Goal: Transaction & Acquisition: Book appointment/travel/reservation

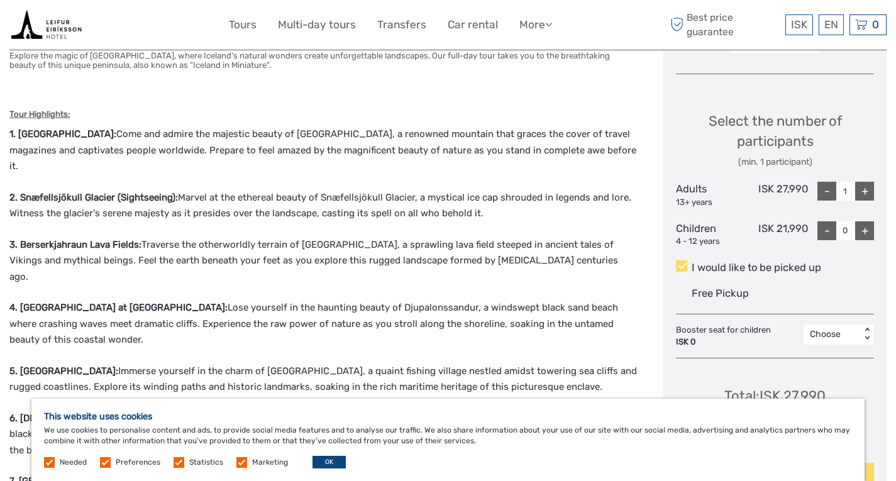
scroll to position [488, 0]
click at [322, 464] on button "OK" at bounding box center [328, 462] width 33 height 13
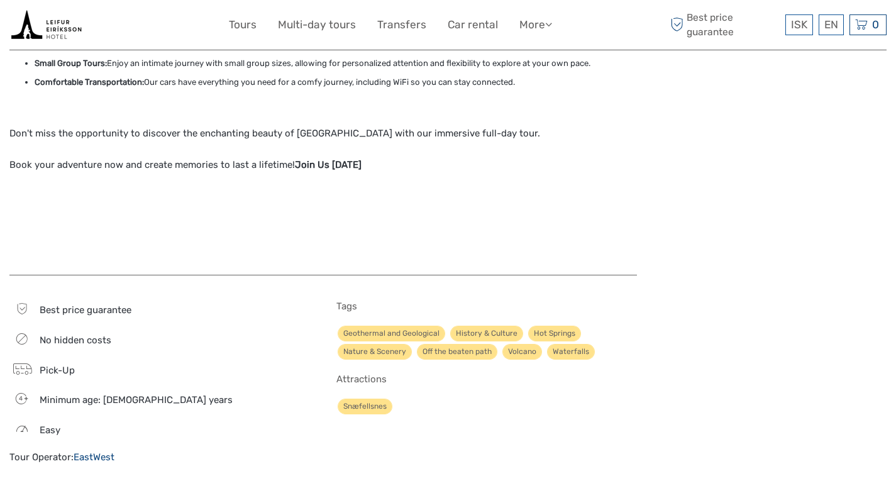
scroll to position [1096, 0]
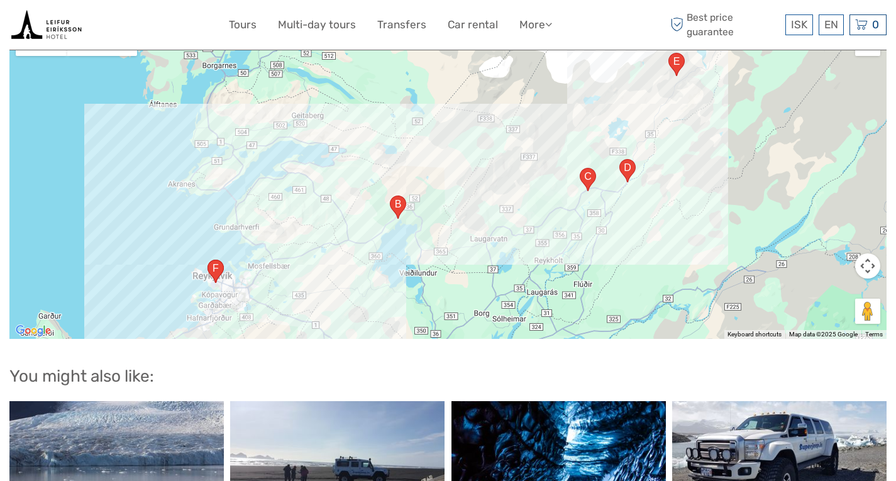
scroll to position [1298, 0]
click at [405, 27] on link "Transfers" at bounding box center [401, 25] width 49 height 18
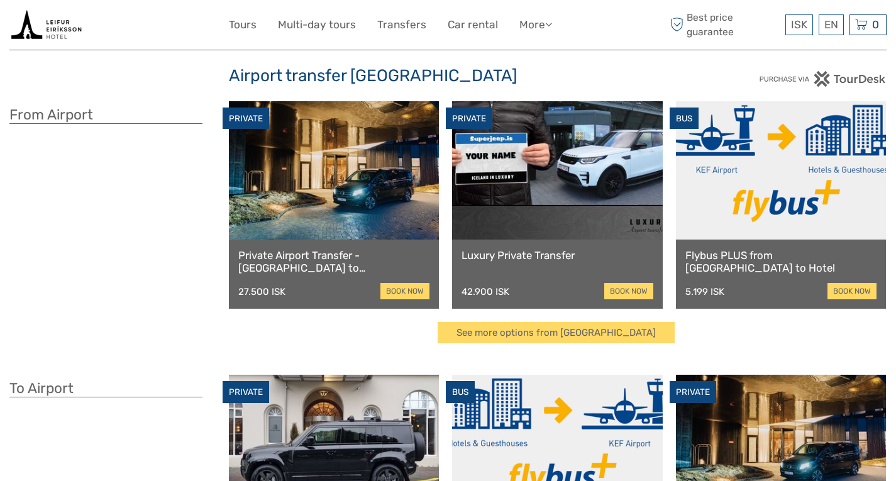
scroll to position [20, 0]
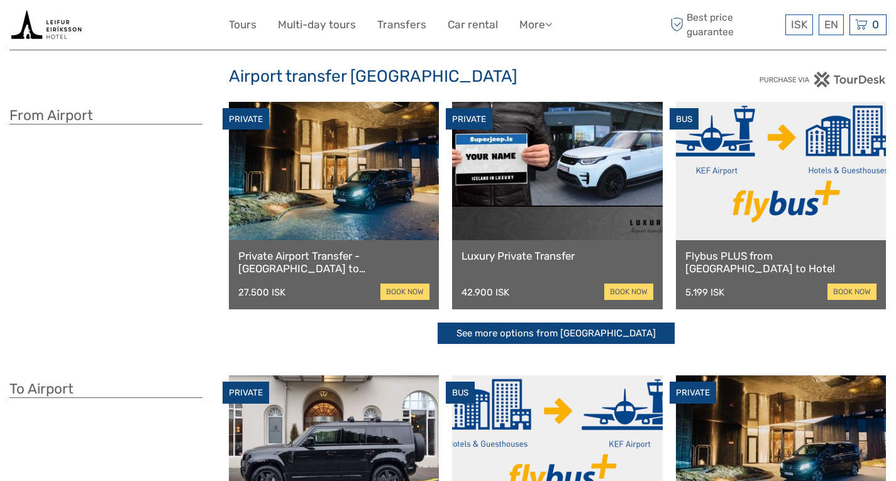
click at [517, 334] on link "See more options from Keflavík airport" at bounding box center [556, 333] width 237 height 22
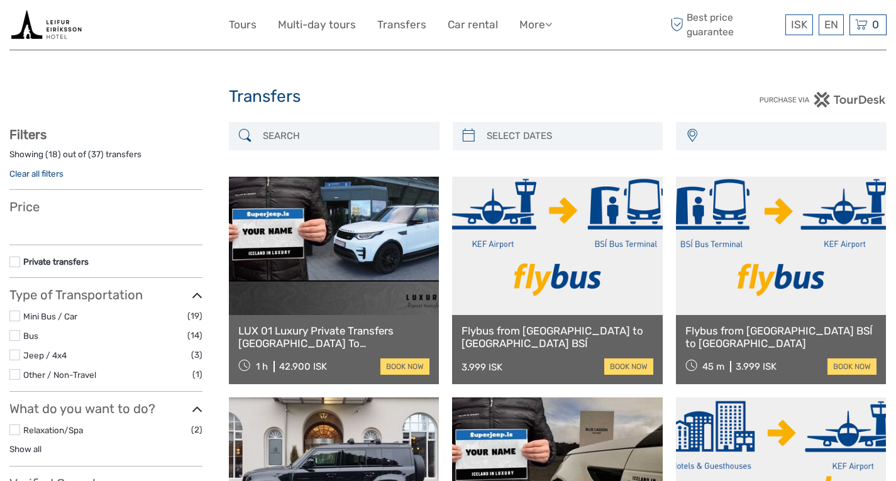
select select
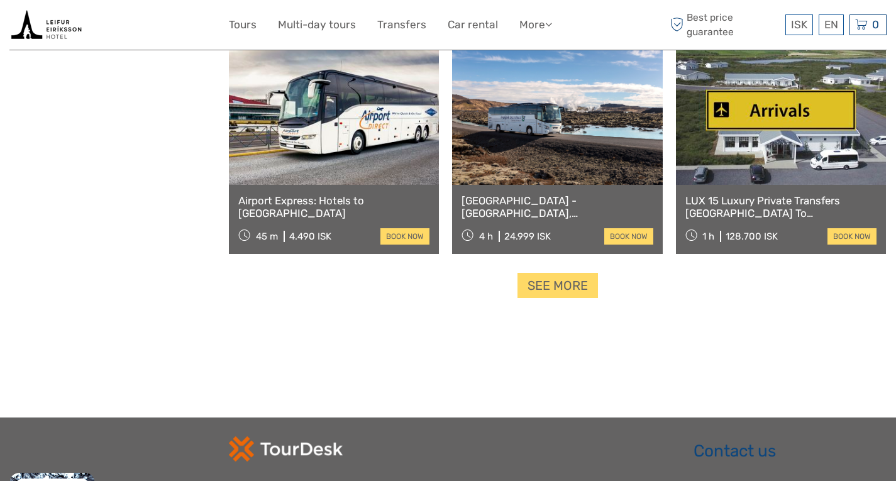
scroll to position [1235, 0]
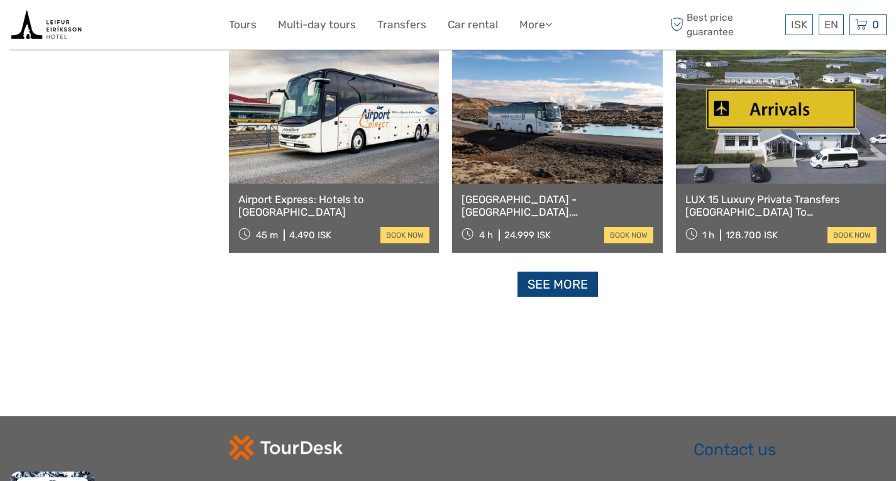
click at [570, 287] on link "See more" at bounding box center [557, 285] width 80 height 26
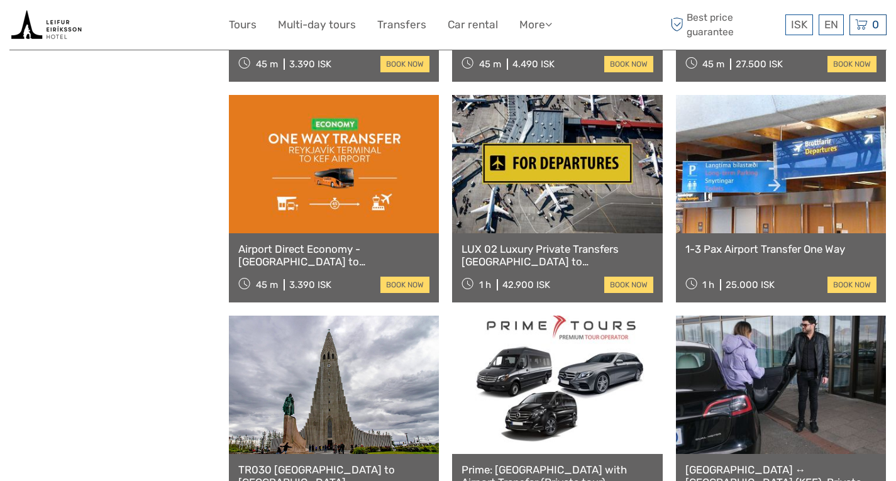
scroll to position [1619, 0]
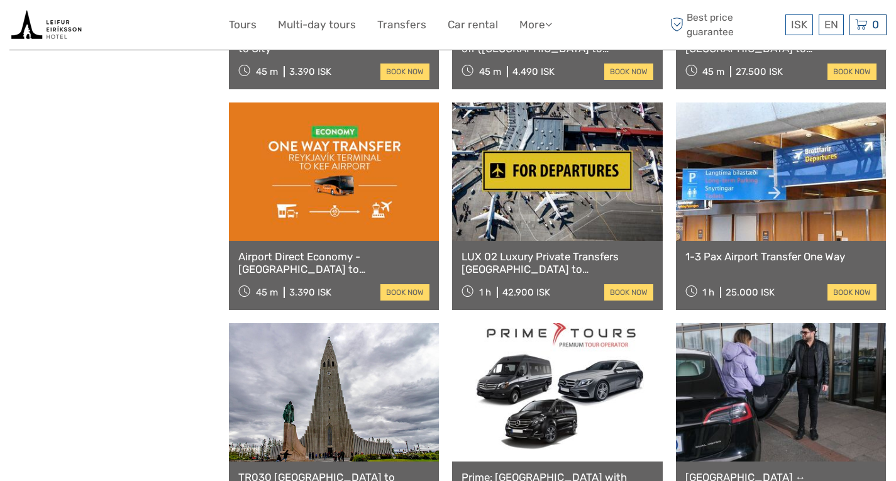
click at [751, 223] on link at bounding box center [781, 171] width 210 height 138
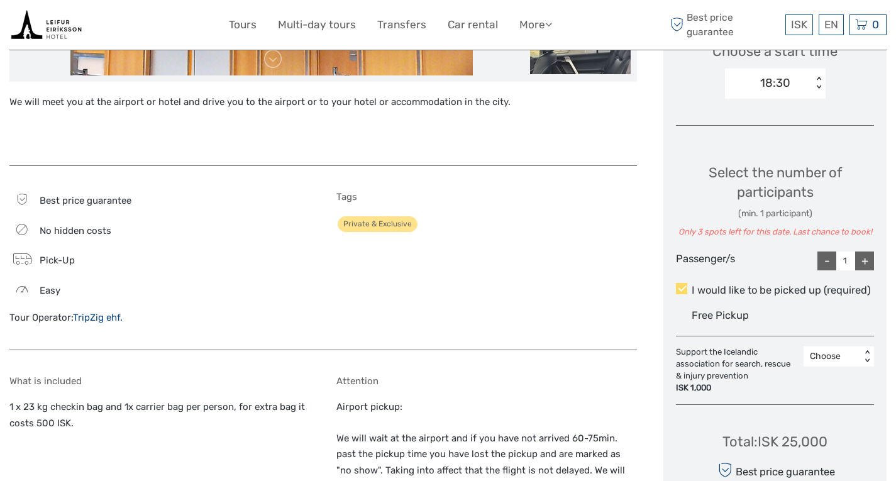
scroll to position [475, 0]
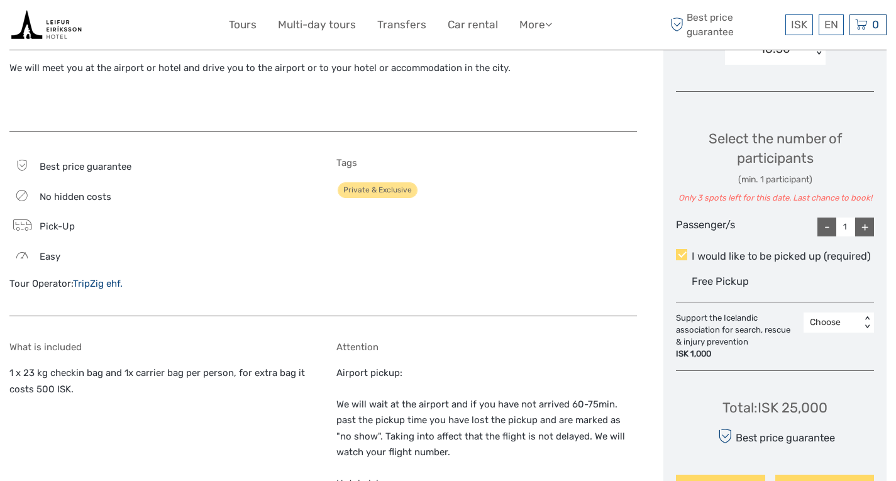
click at [866, 229] on div "+" at bounding box center [864, 226] width 19 height 19
type input "2"
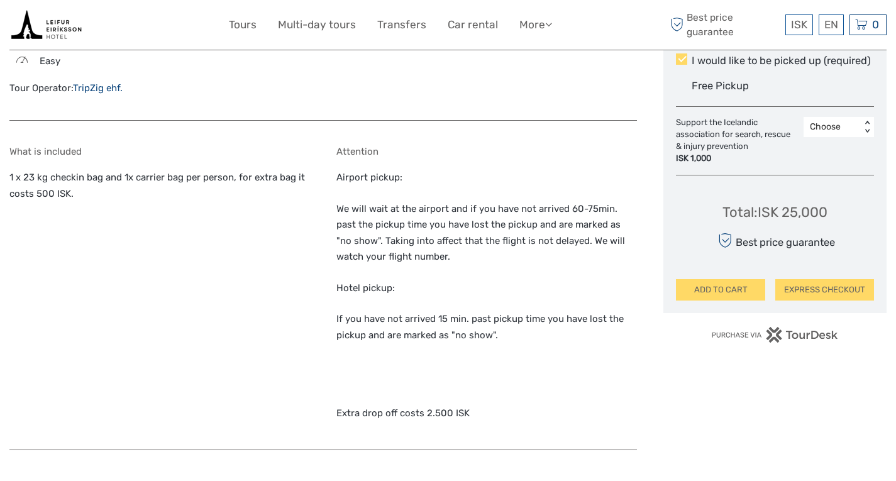
scroll to position [670, 0]
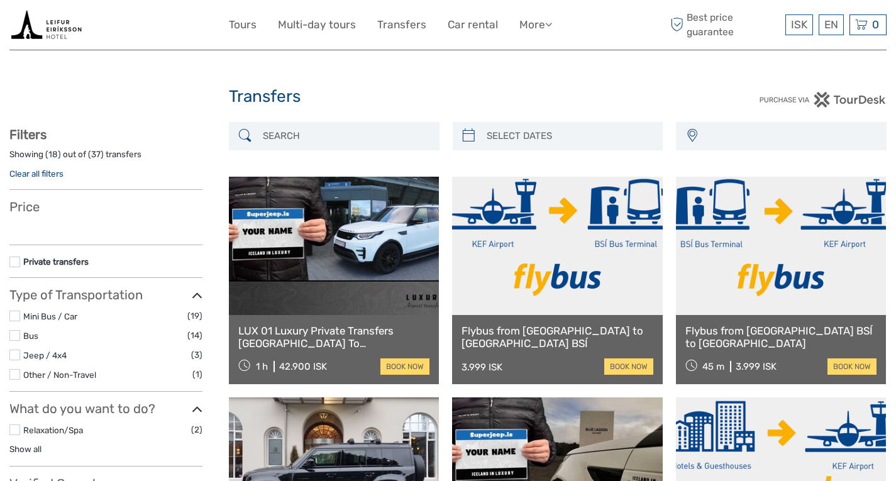
select select
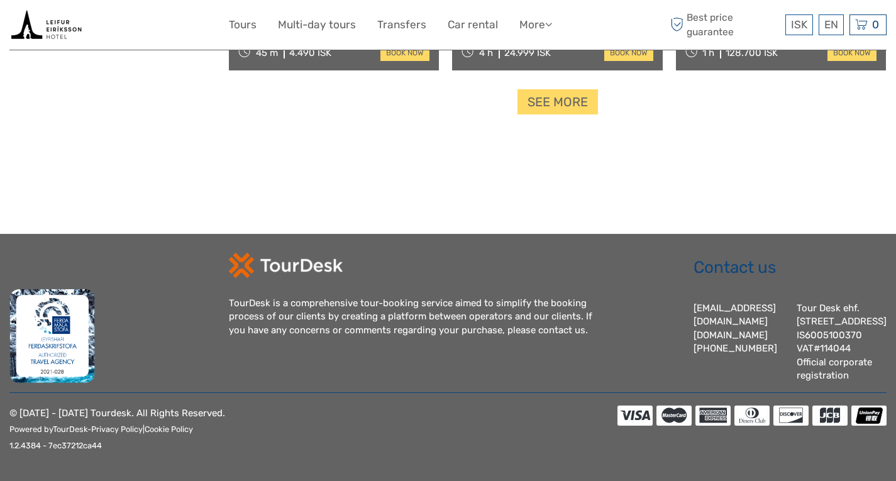
select select
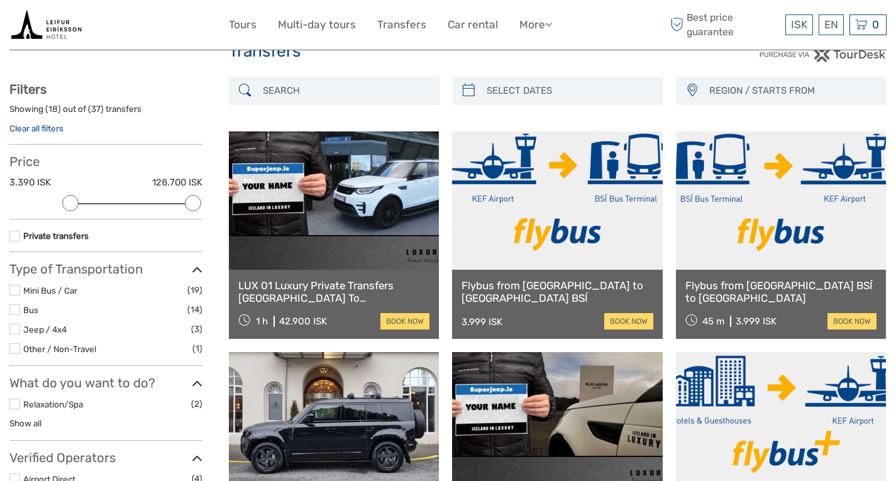
scroll to position [0, 0]
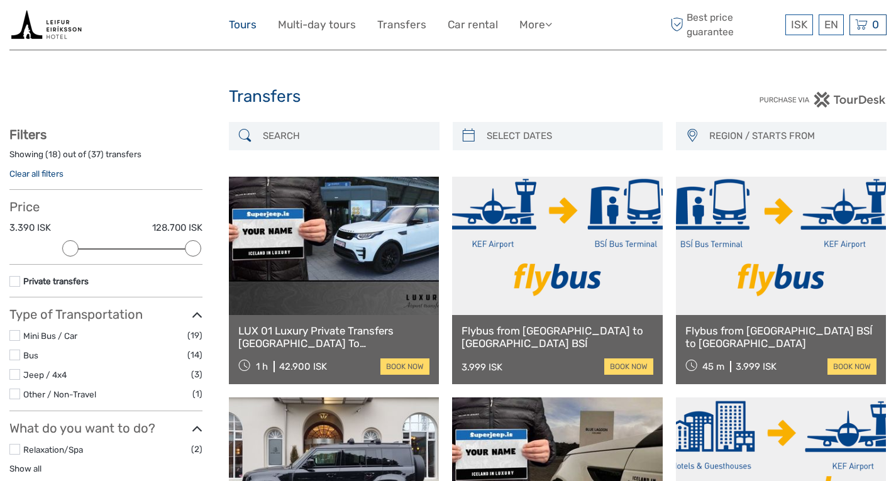
click at [243, 24] on link "Tours" at bounding box center [243, 25] width 28 height 18
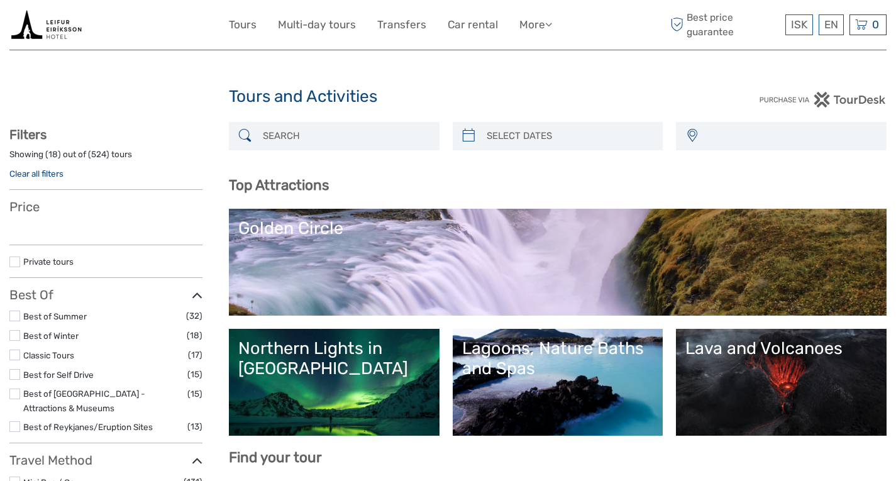
select select
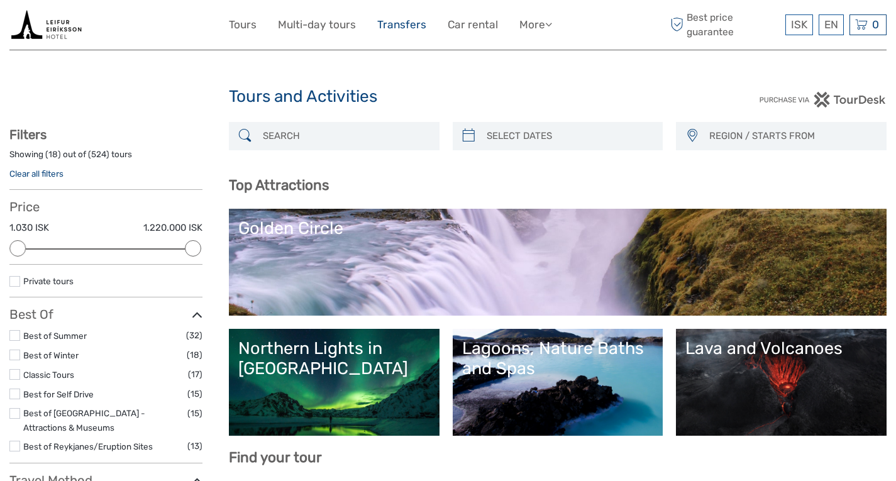
click at [409, 24] on link "Transfers" at bounding box center [401, 25] width 49 height 18
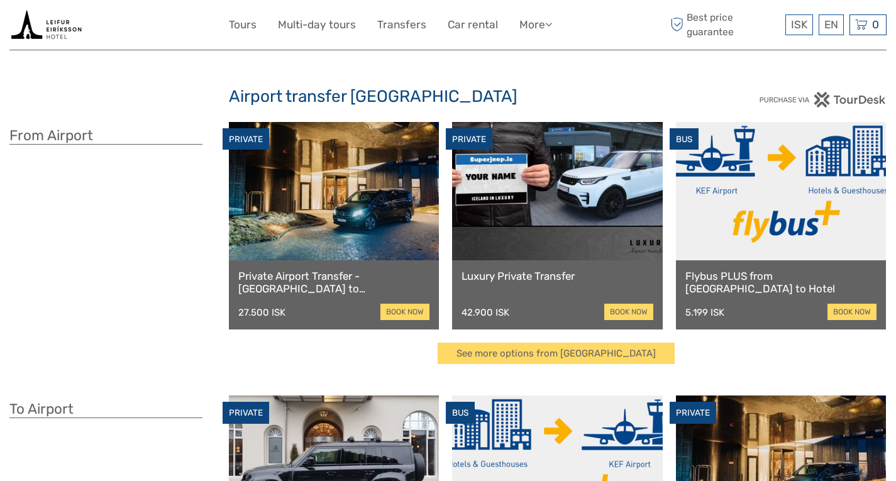
click at [788, 219] on link at bounding box center [781, 191] width 210 height 138
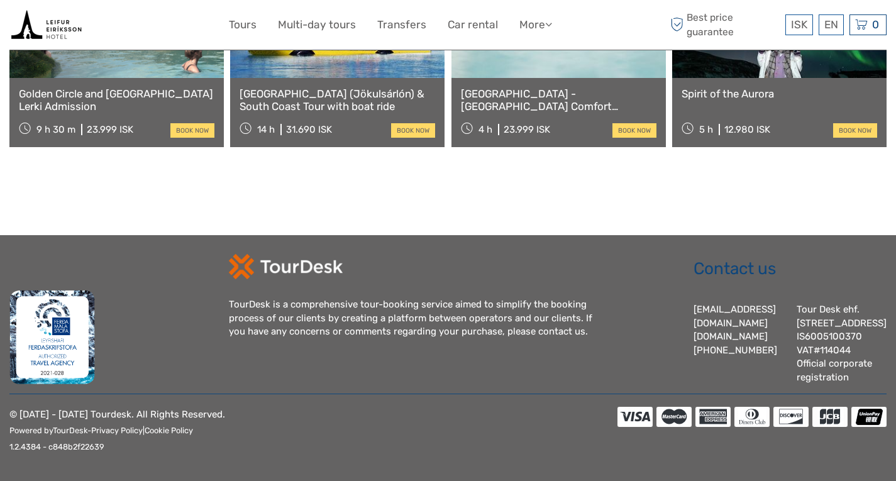
scroll to position [4340, 0]
